Goal: Find specific page/section: Find specific page/section

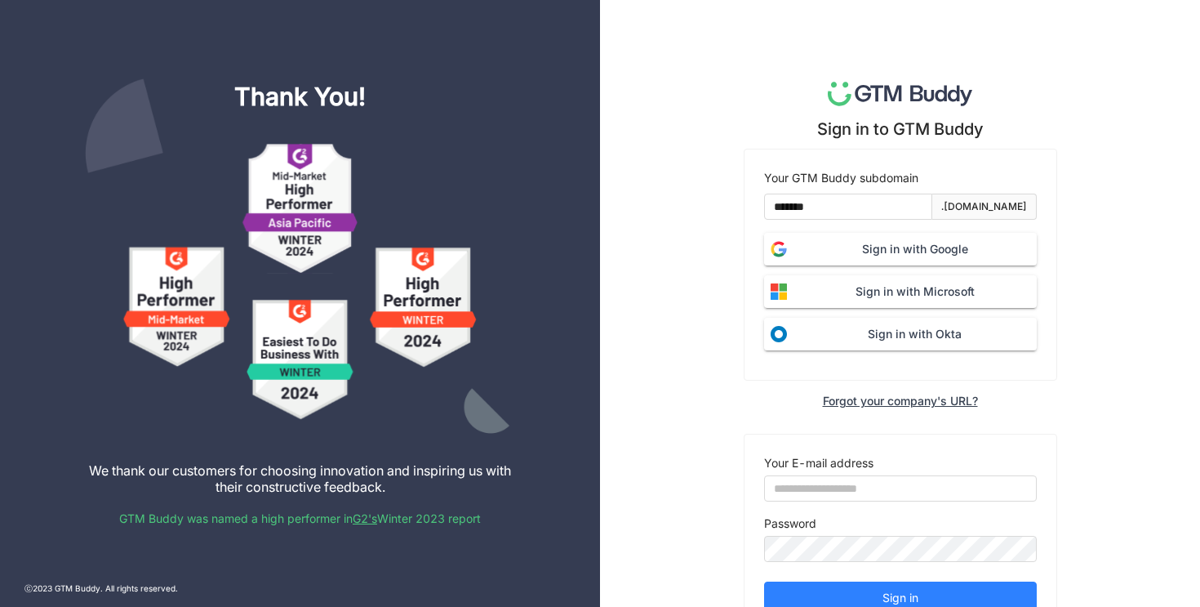
click at [884, 243] on span "Sign in with Google" at bounding box center [915, 249] width 243 height 18
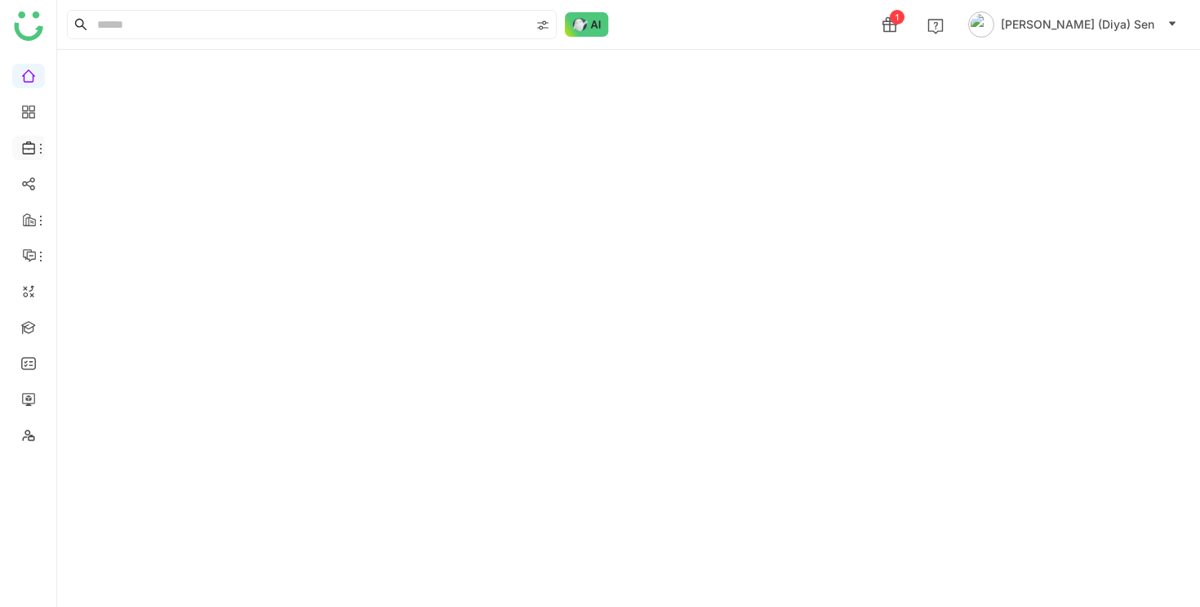
click at [29, 146] on icon at bounding box center [29, 147] width 15 height 15
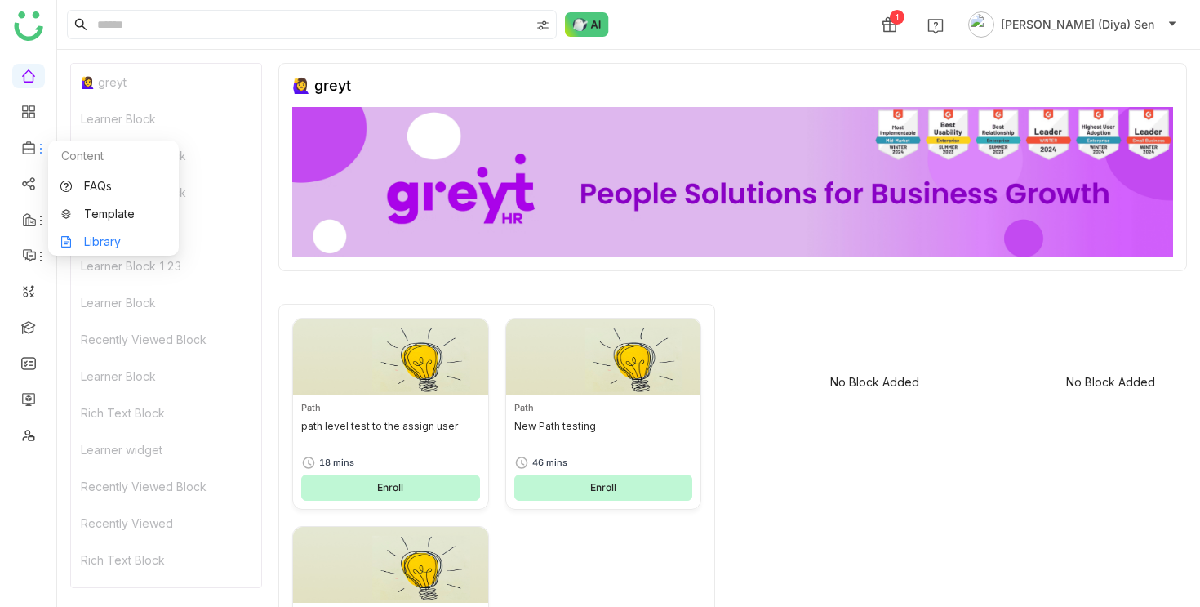
click at [99, 237] on link "Library" at bounding box center [113, 241] width 106 height 11
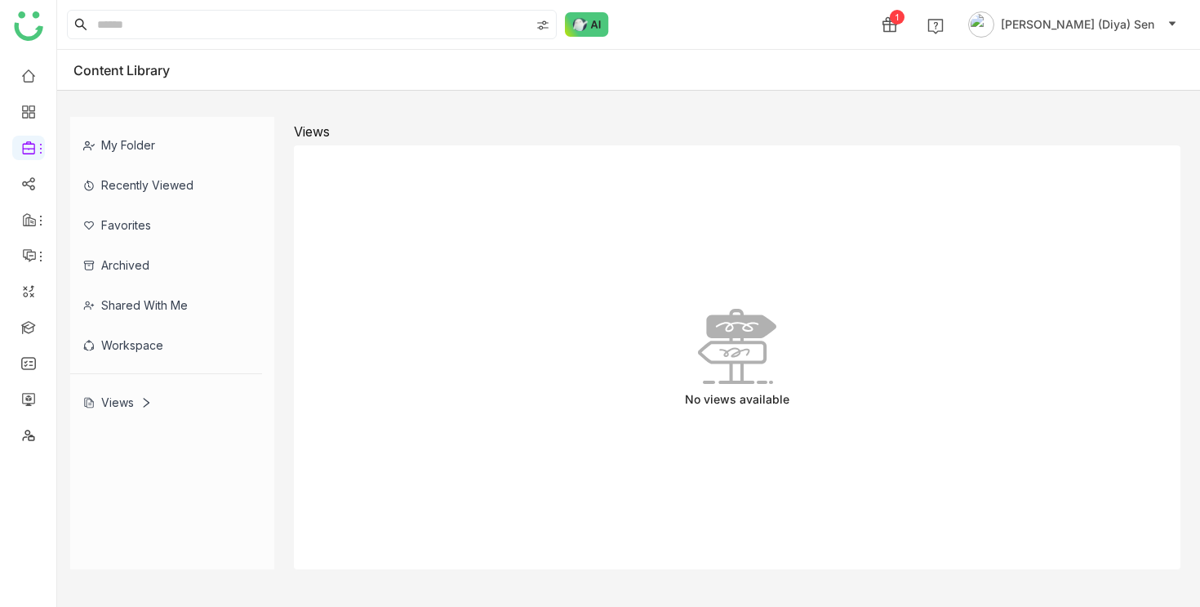
click at [109, 405] on div "Views" at bounding box center [117, 402] width 69 height 14
click at [121, 403] on div "Views" at bounding box center [117, 402] width 69 height 14
click at [1138, 113] on div "My Folder Recently Viewed Favorites Archived Shared with me Workspace Views Vie…" at bounding box center [628, 343] width 1143 height 478
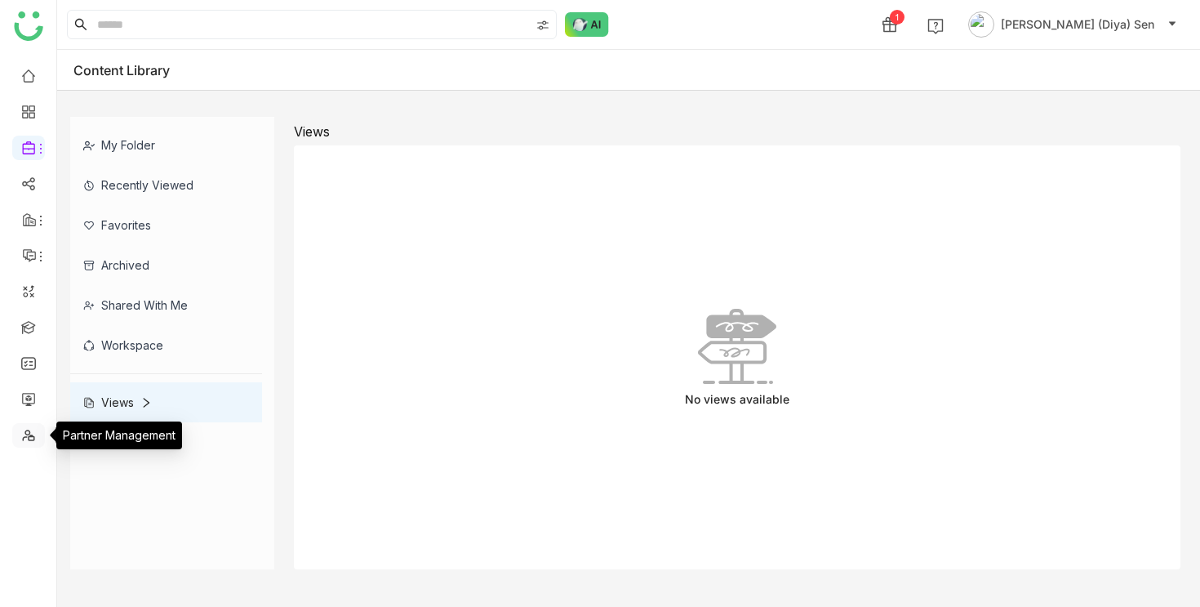
click at [29, 431] on link at bounding box center [28, 434] width 15 height 14
